Goal: Check status

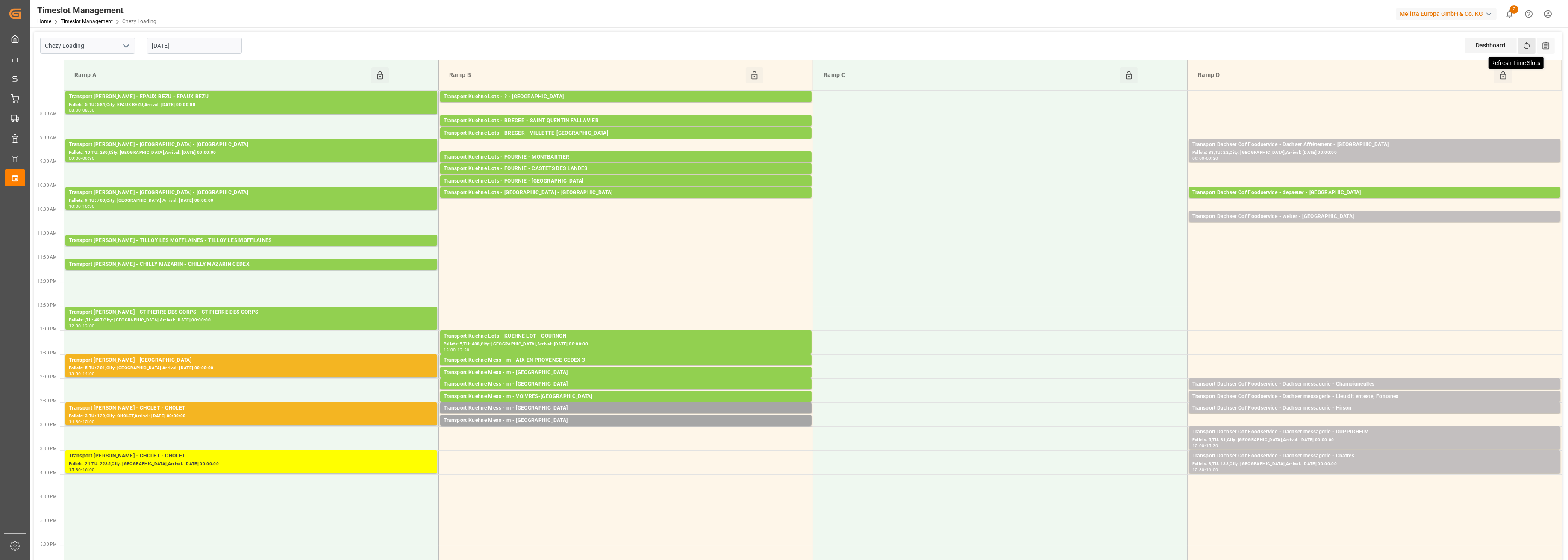
click at [1528, 45] on icon at bounding box center [1527, 46] width 9 height 9
